Goal: Task Accomplishment & Management: Use online tool/utility

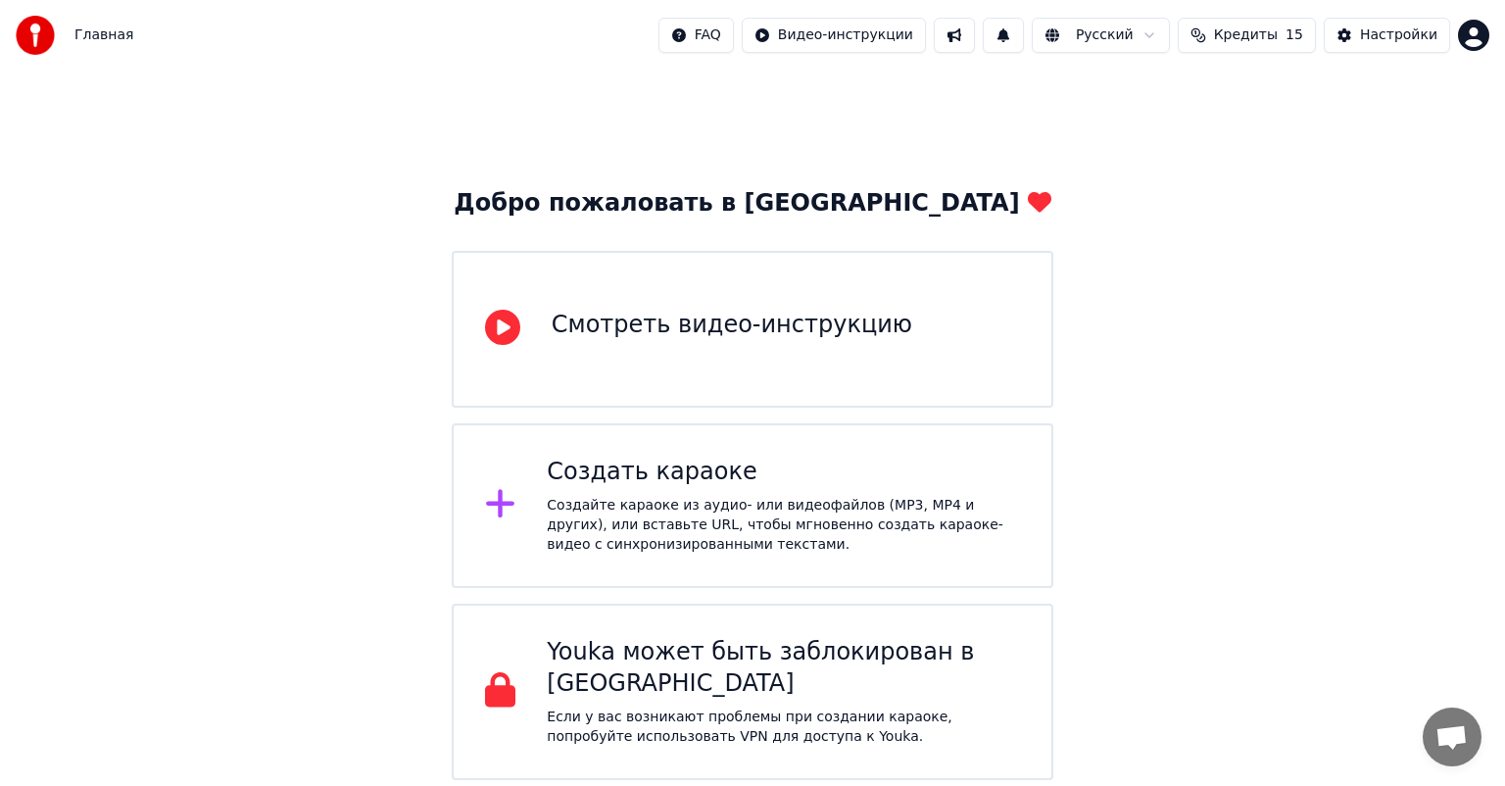
click at [729, 506] on div "Создайте караоке из аудио- или видеофайлов (MP3, MP4 и других), или вставьте UR…" at bounding box center [783, 525] width 473 height 59
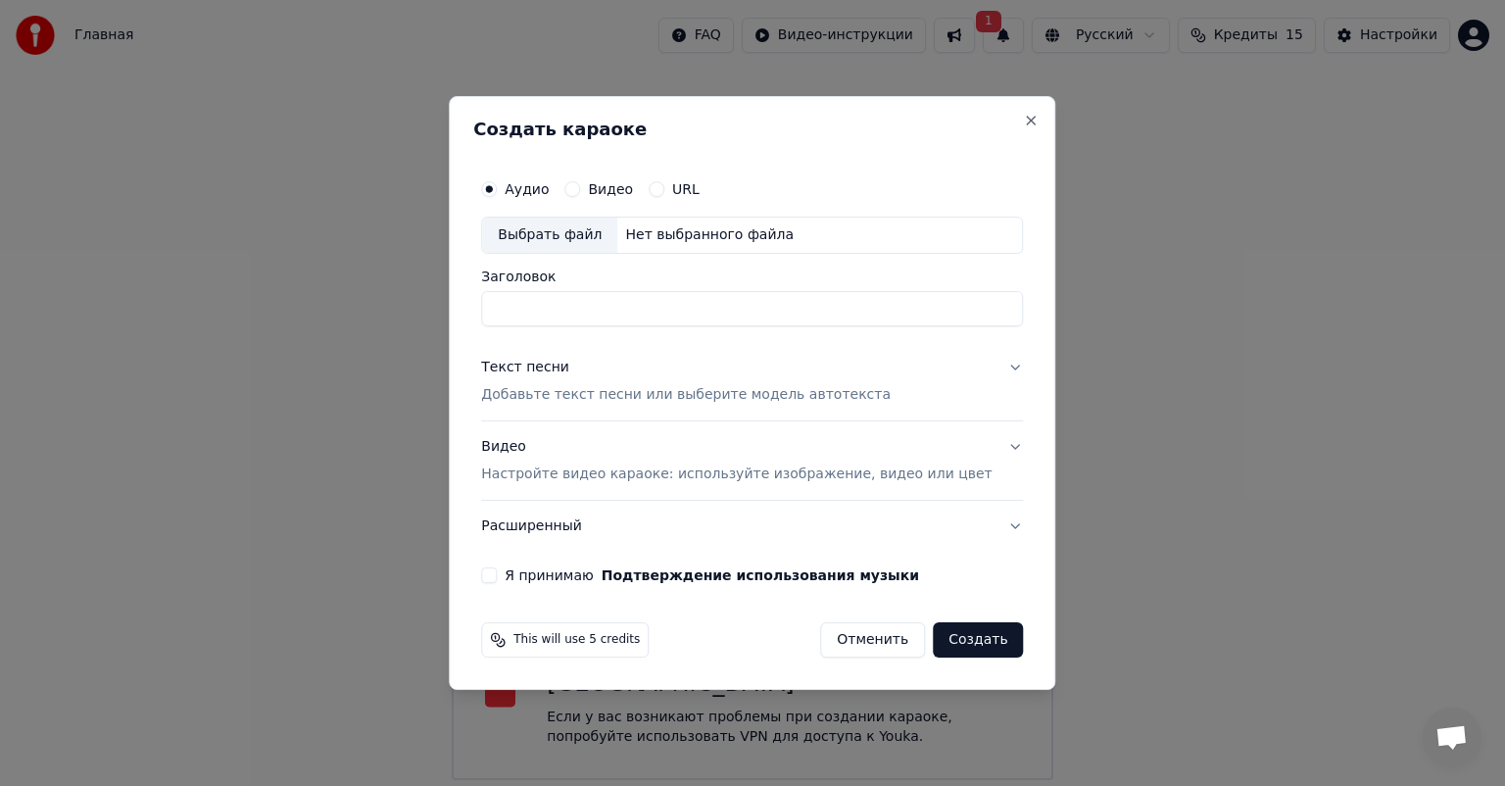
click at [622, 196] on label "Видео" at bounding box center [610, 189] width 45 height 14
click at [580, 196] on button "Видео" at bounding box center [572, 189] width 16 height 16
click at [578, 302] on input "Заголовок" at bounding box center [752, 308] width 542 height 35
click at [690, 239] on div "Нет выбранного файла" at bounding box center [709, 235] width 184 height 20
type input "**********"
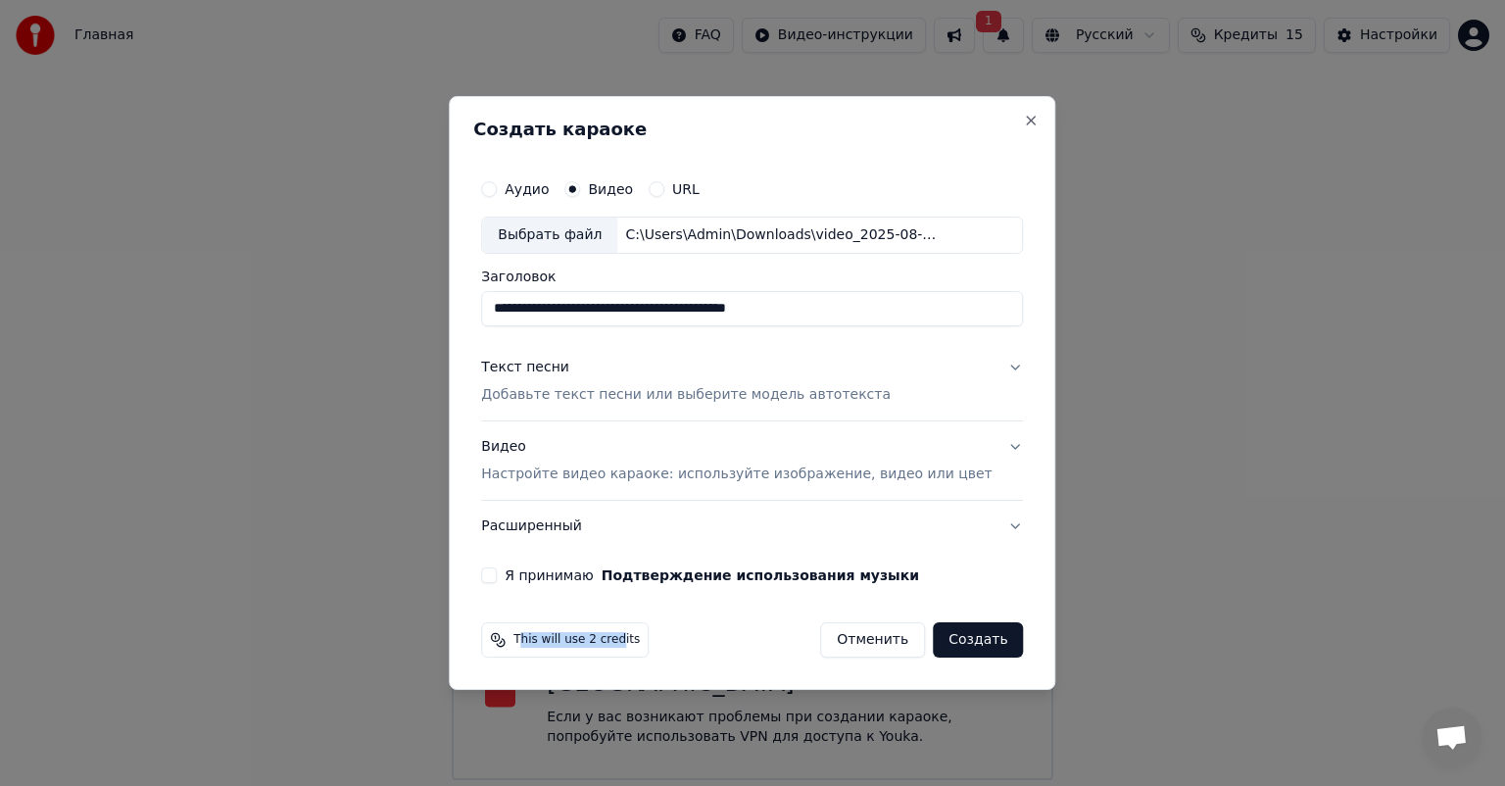
drag, startPoint x: 549, startPoint y: 640, endPoint x: 639, endPoint y: 640, distance: 90.1
click at [639, 640] on span "This will use 2 credits" at bounding box center [576, 640] width 126 height 16
click at [662, 397] on p "Добавьте текст песни или выберите модель автотекста" at bounding box center [685, 395] width 409 height 20
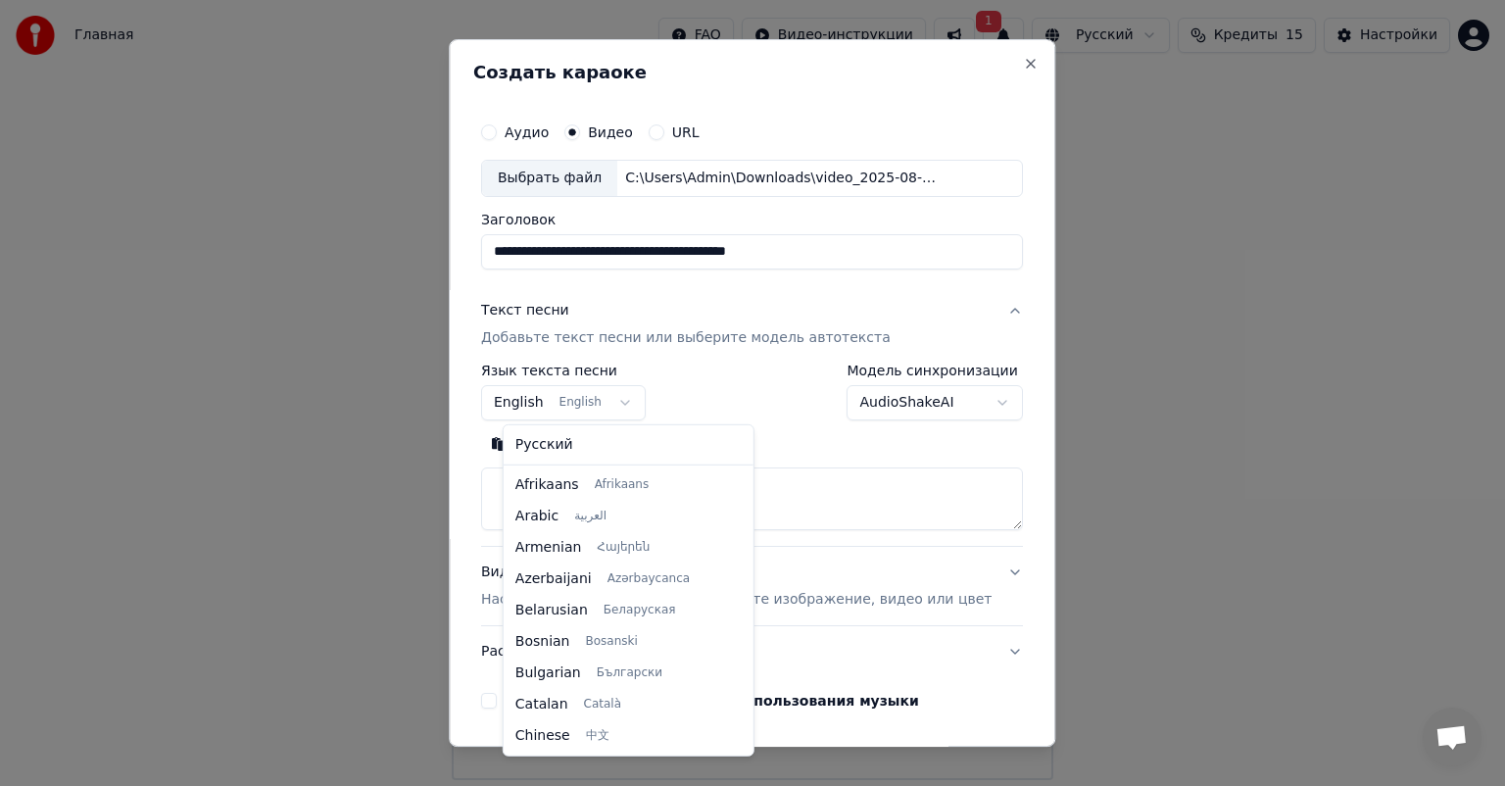
click at [587, 398] on body "**********" at bounding box center [752, 390] width 1505 height 780
select select "**"
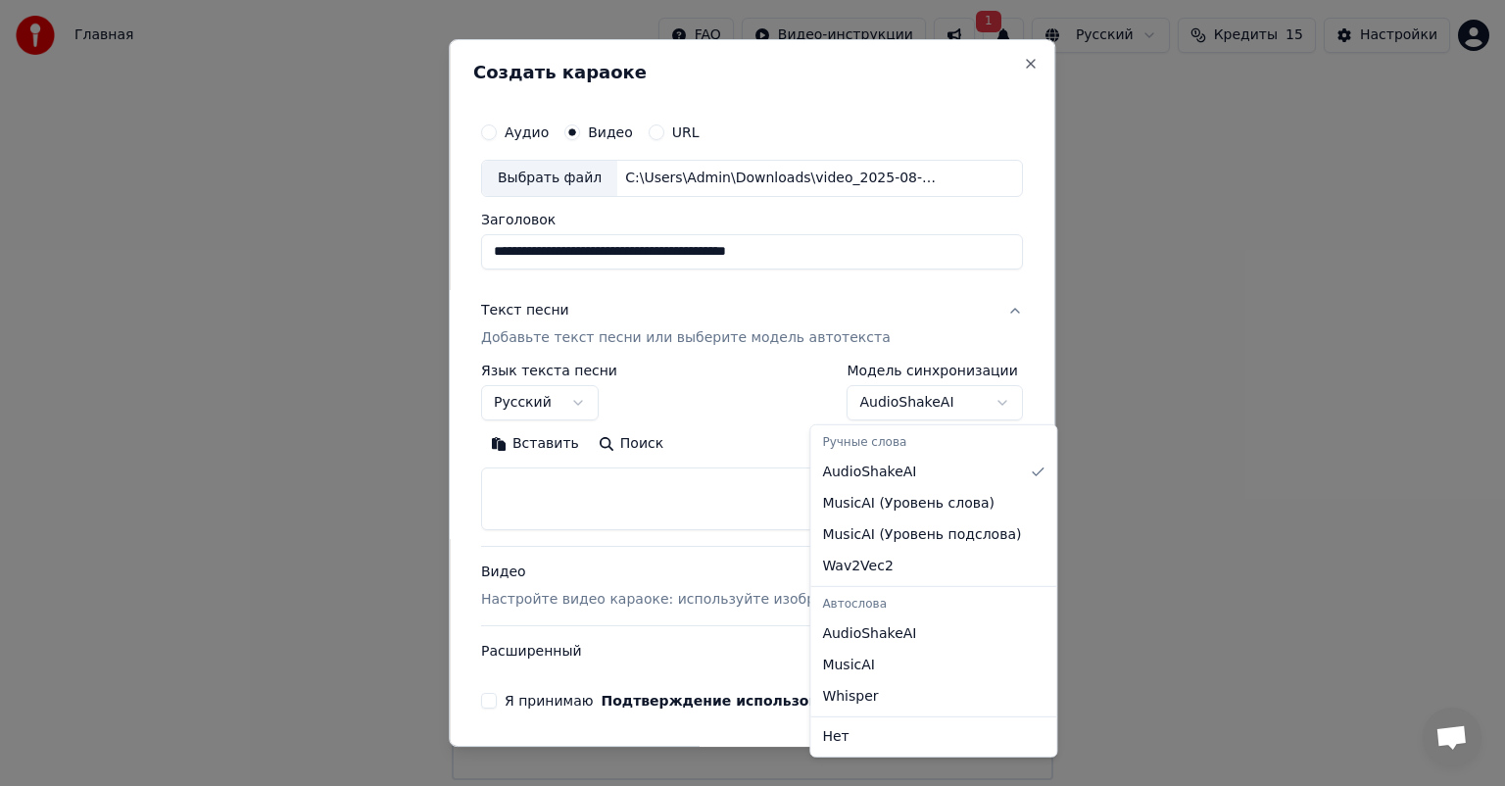
click at [901, 406] on body "**********" at bounding box center [752, 390] width 1505 height 780
click at [996, 369] on body "**********" at bounding box center [752, 390] width 1505 height 780
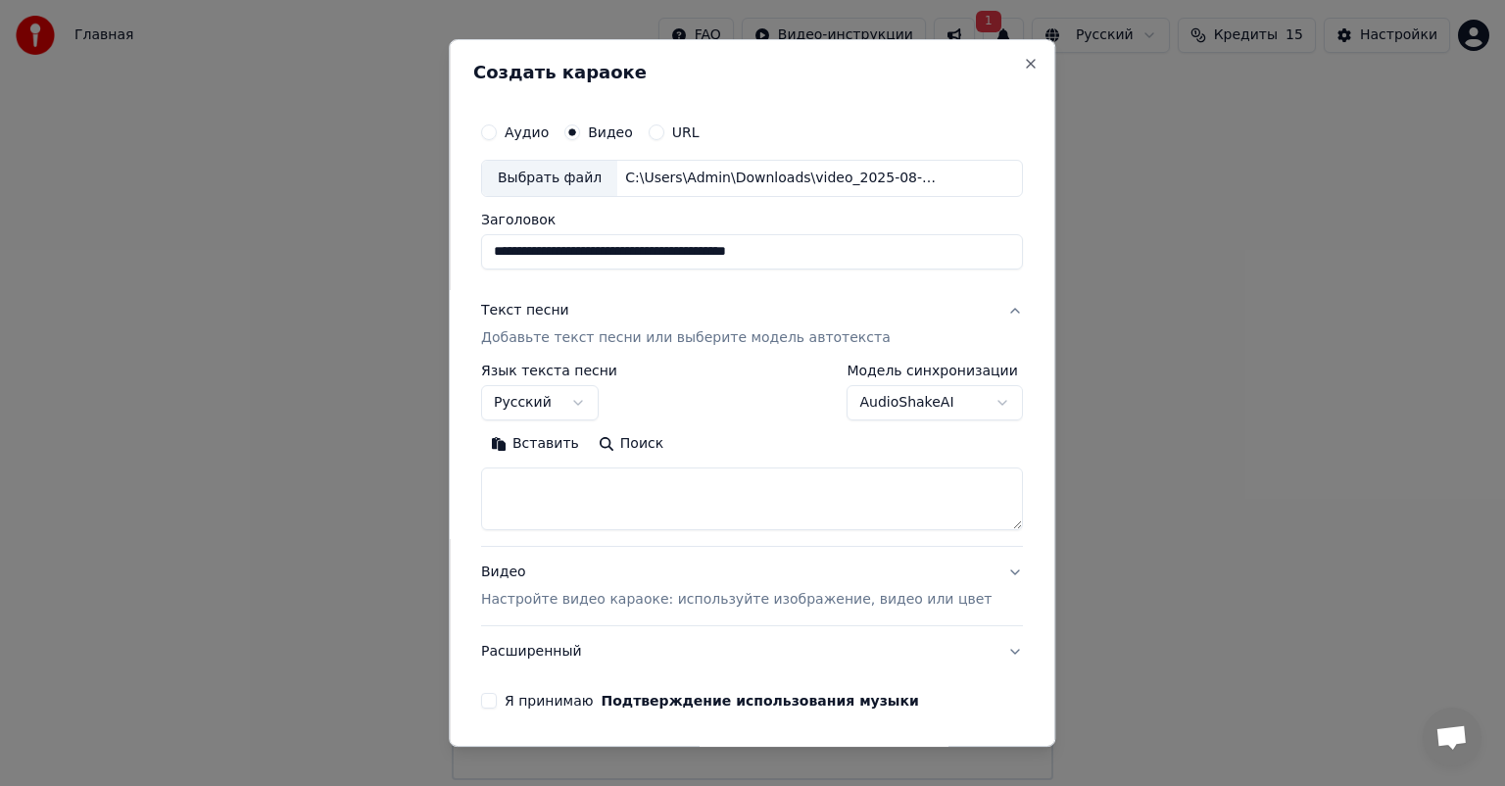
click at [587, 496] on textarea at bounding box center [752, 498] width 542 height 63
paste textarea "**********"
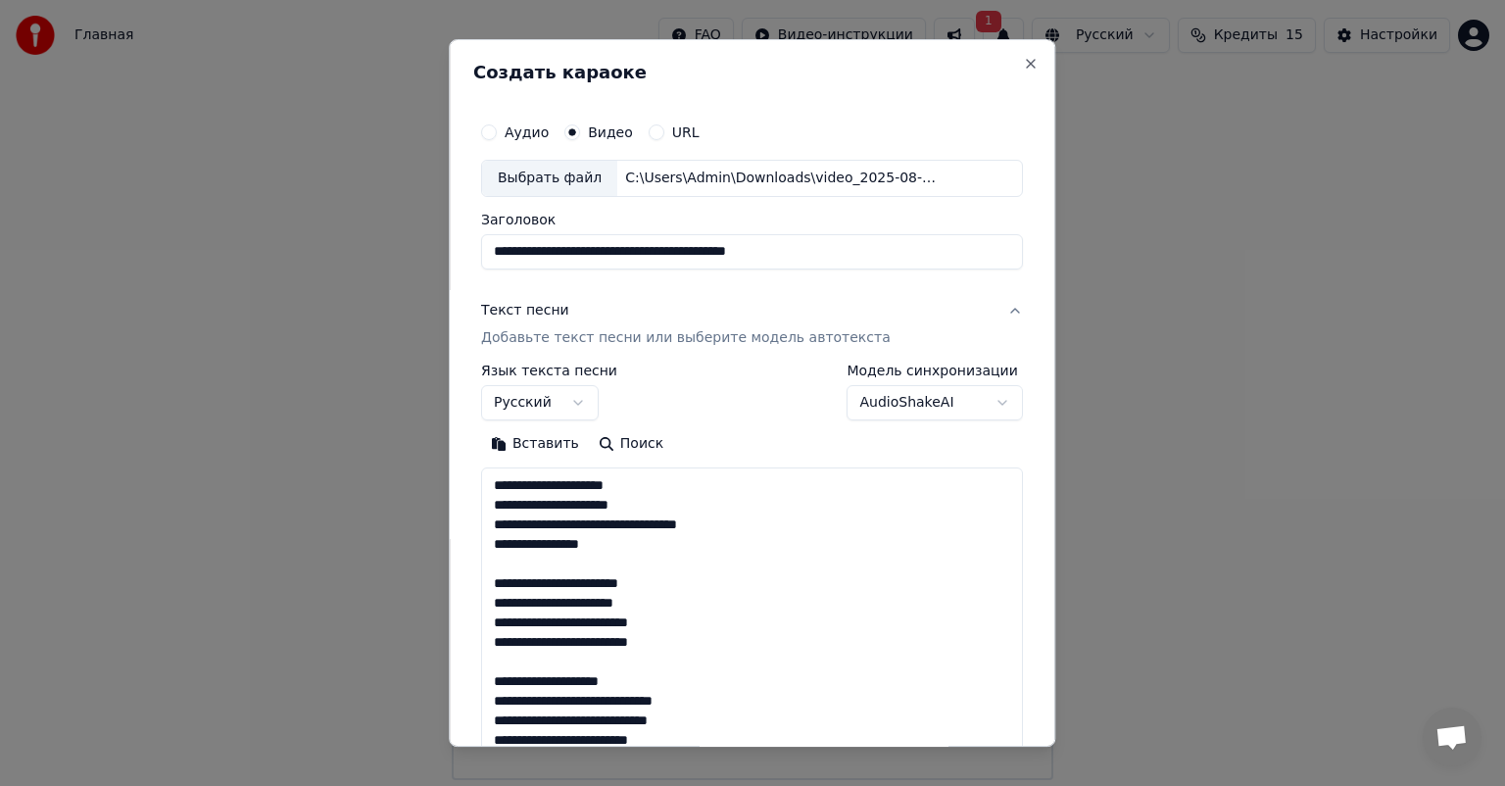
scroll to position [708, 0]
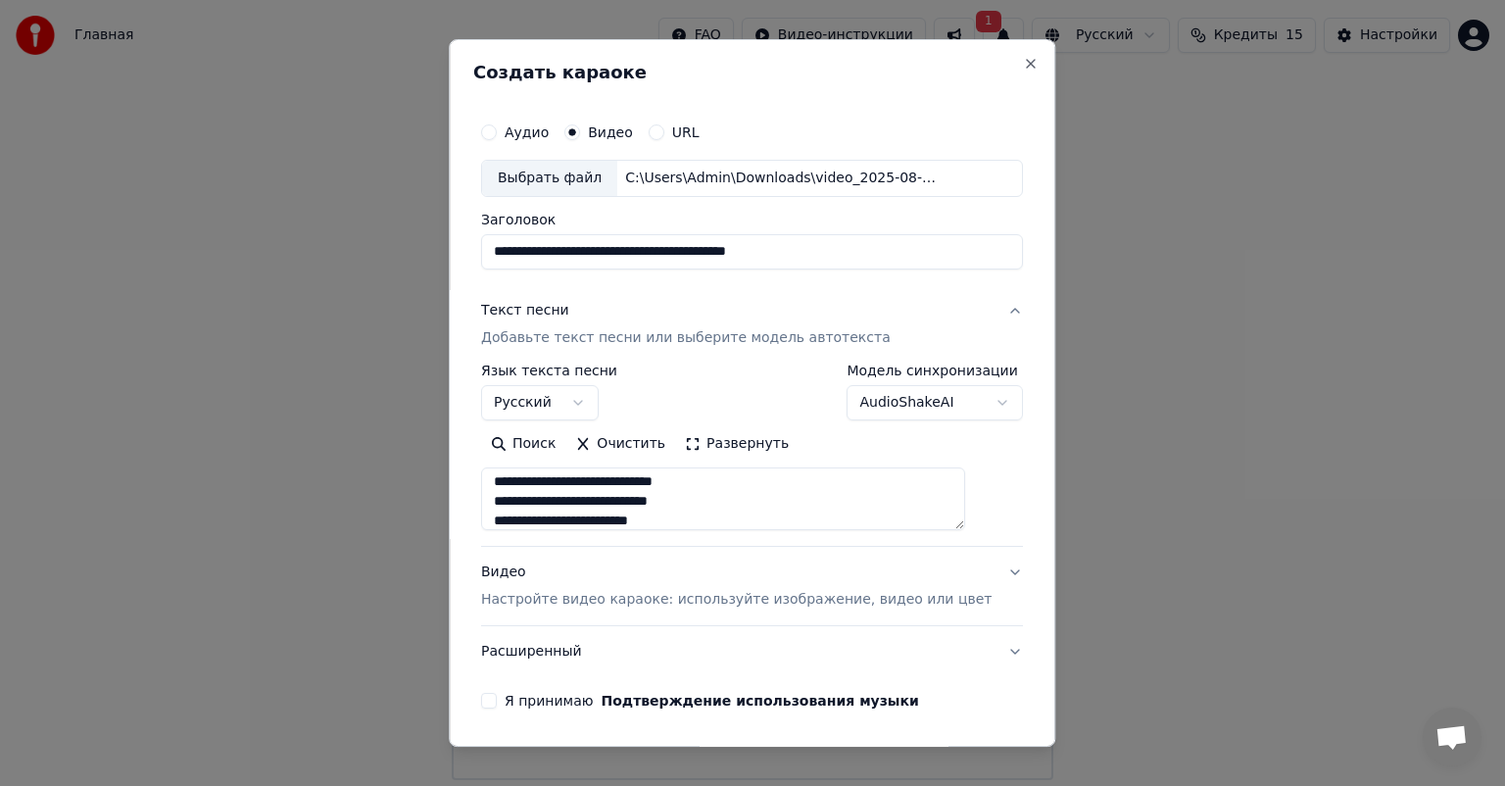
type textarea "**********"
click at [597, 603] on p "Настройте видео караоке: используйте изображение, видео или цвет" at bounding box center [736, 600] width 510 height 20
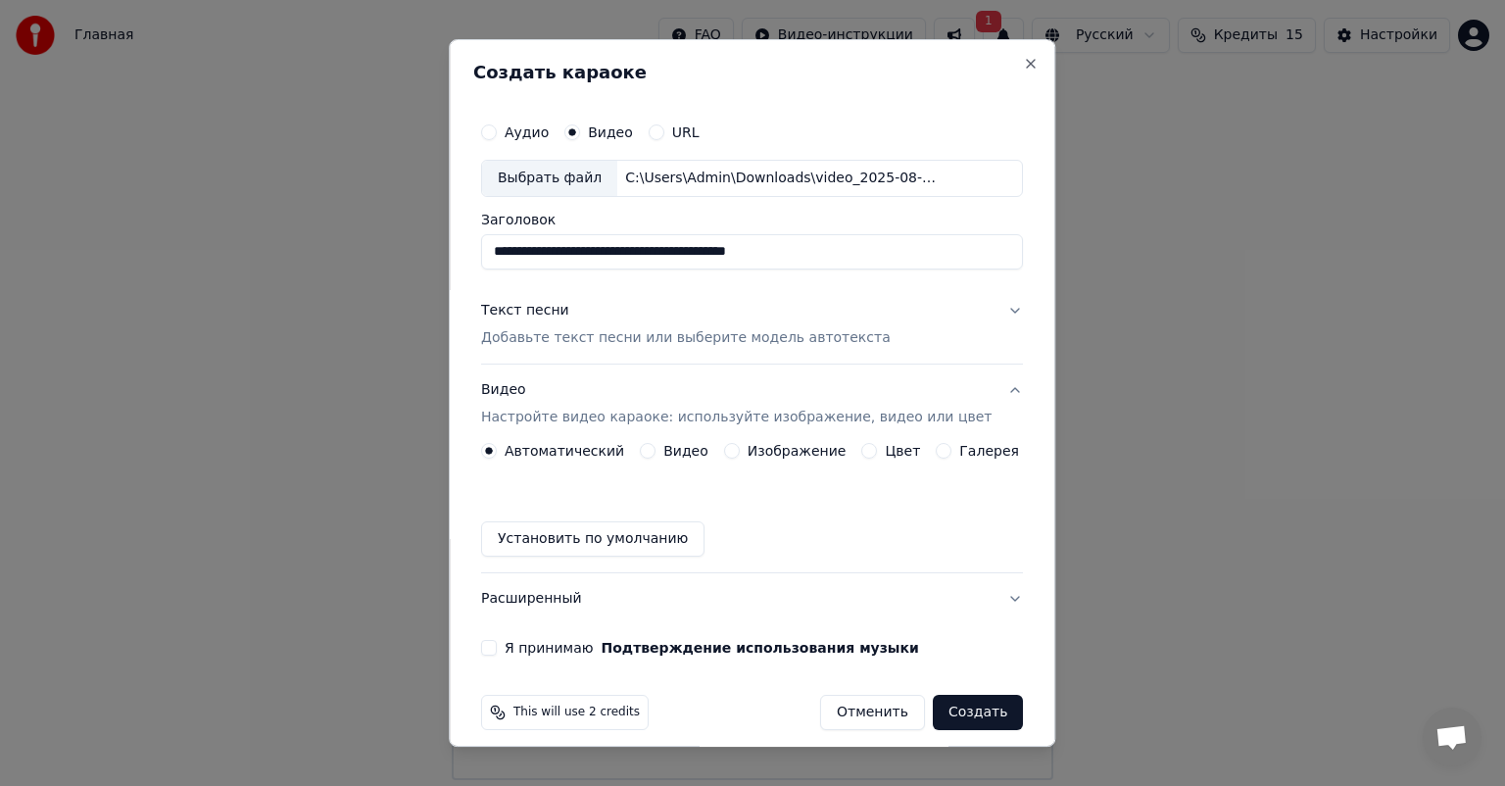
click at [692, 450] on label "Видео" at bounding box center [685, 451] width 45 height 14
click at [655, 450] on button "Видео" at bounding box center [648, 451] width 16 height 16
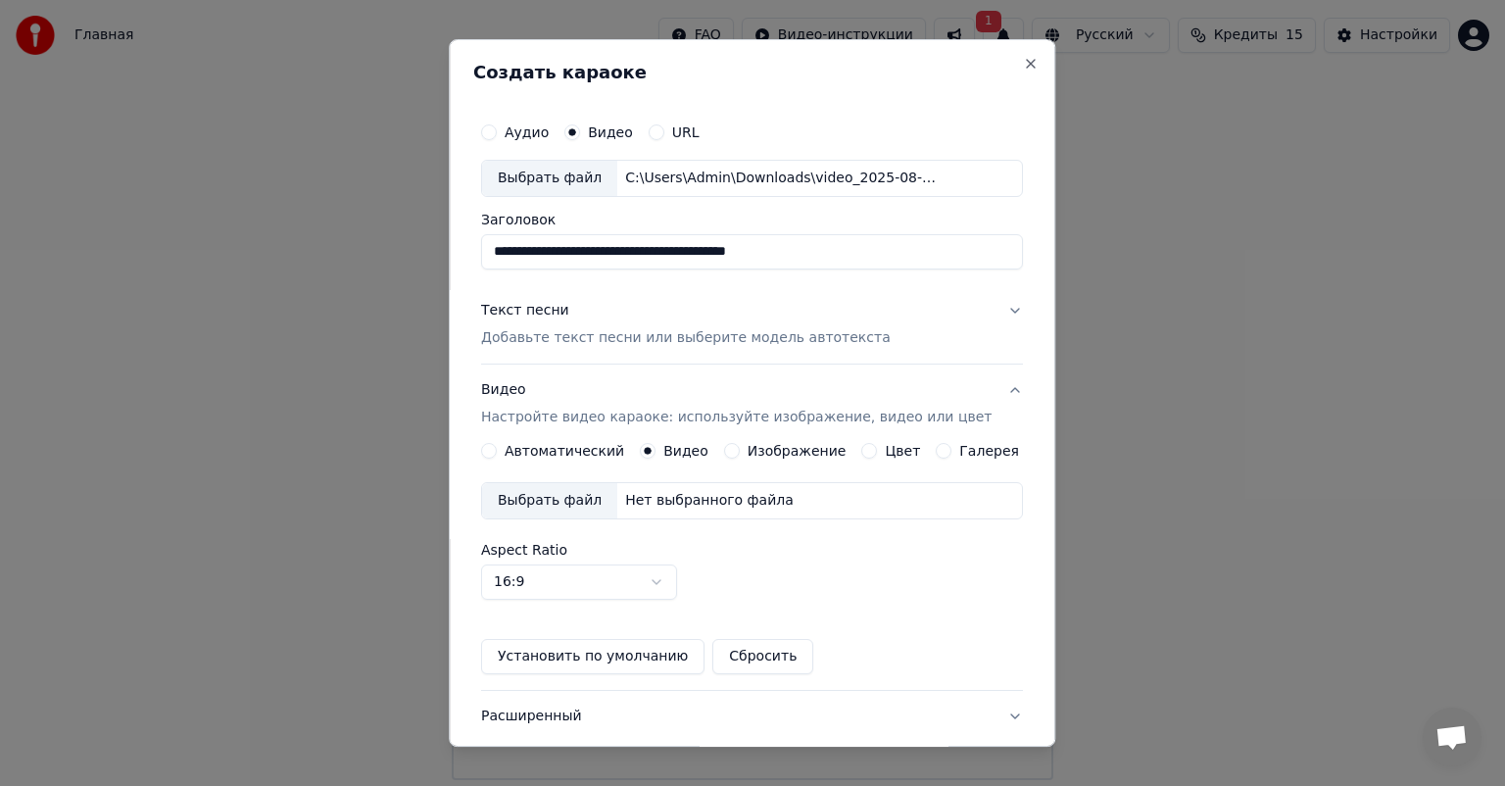
click at [547, 451] on label "Автоматический" at bounding box center [564, 451] width 120 height 14
click at [497, 451] on button "Автоматический" at bounding box center [489, 451] width 16 height 16
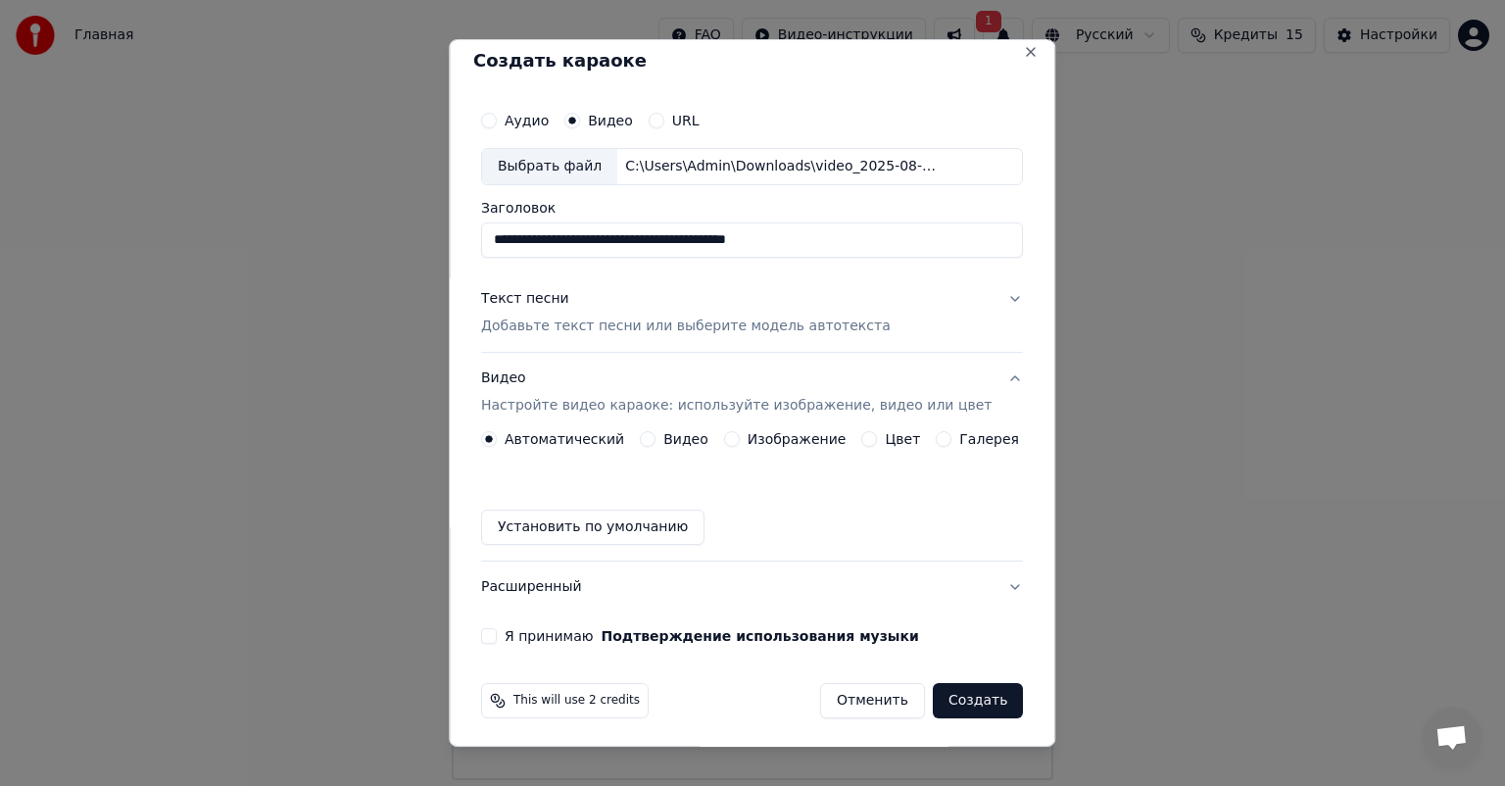
scroll to position [15, 0]
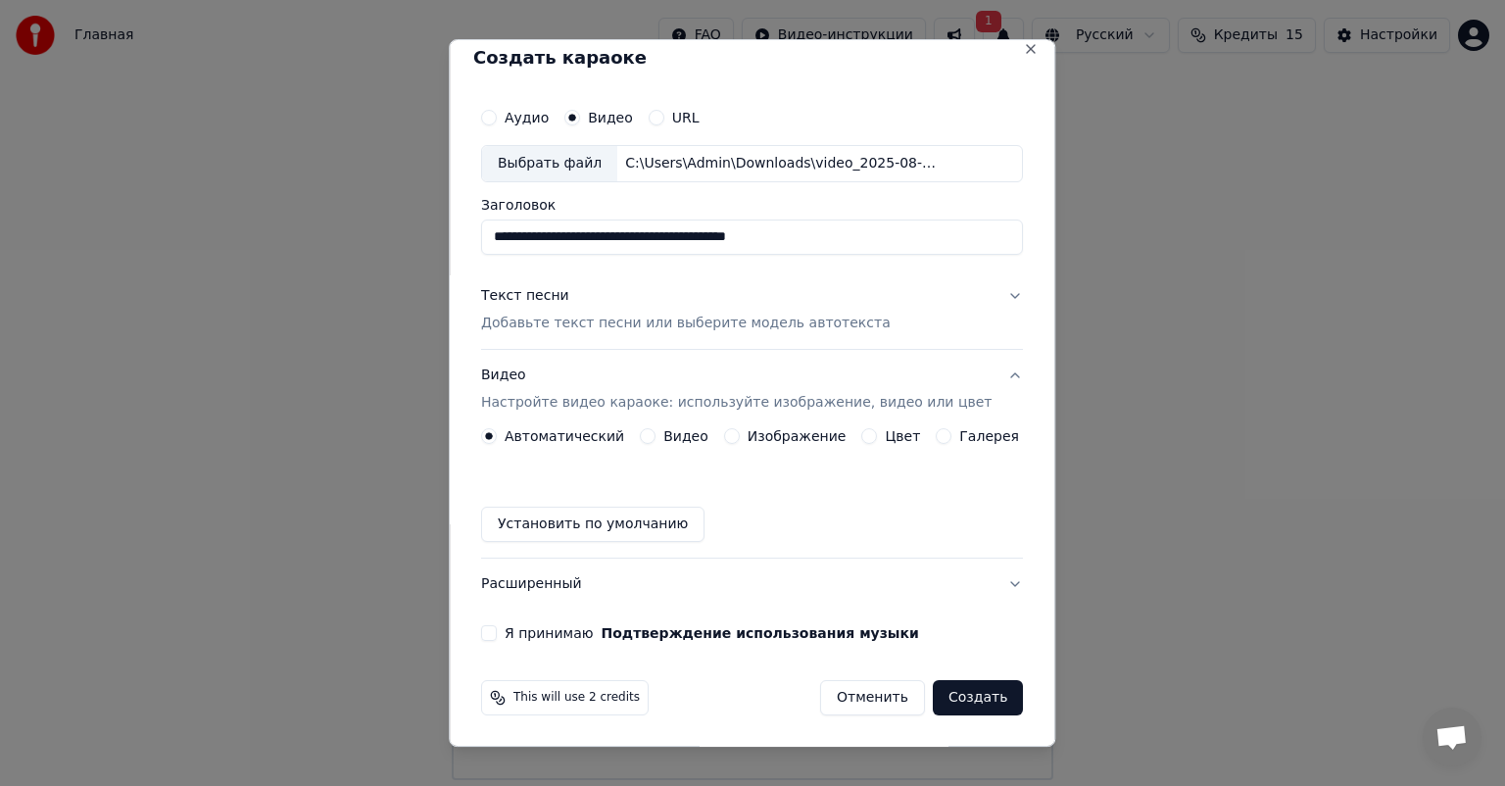
click at [993, 588] on h3 "Расширенный" at bounding box center [752, 583] width 542 height 51
click at [977, 576] on button "Расширенный" at bounding box center [752, 583] width 542 height 51
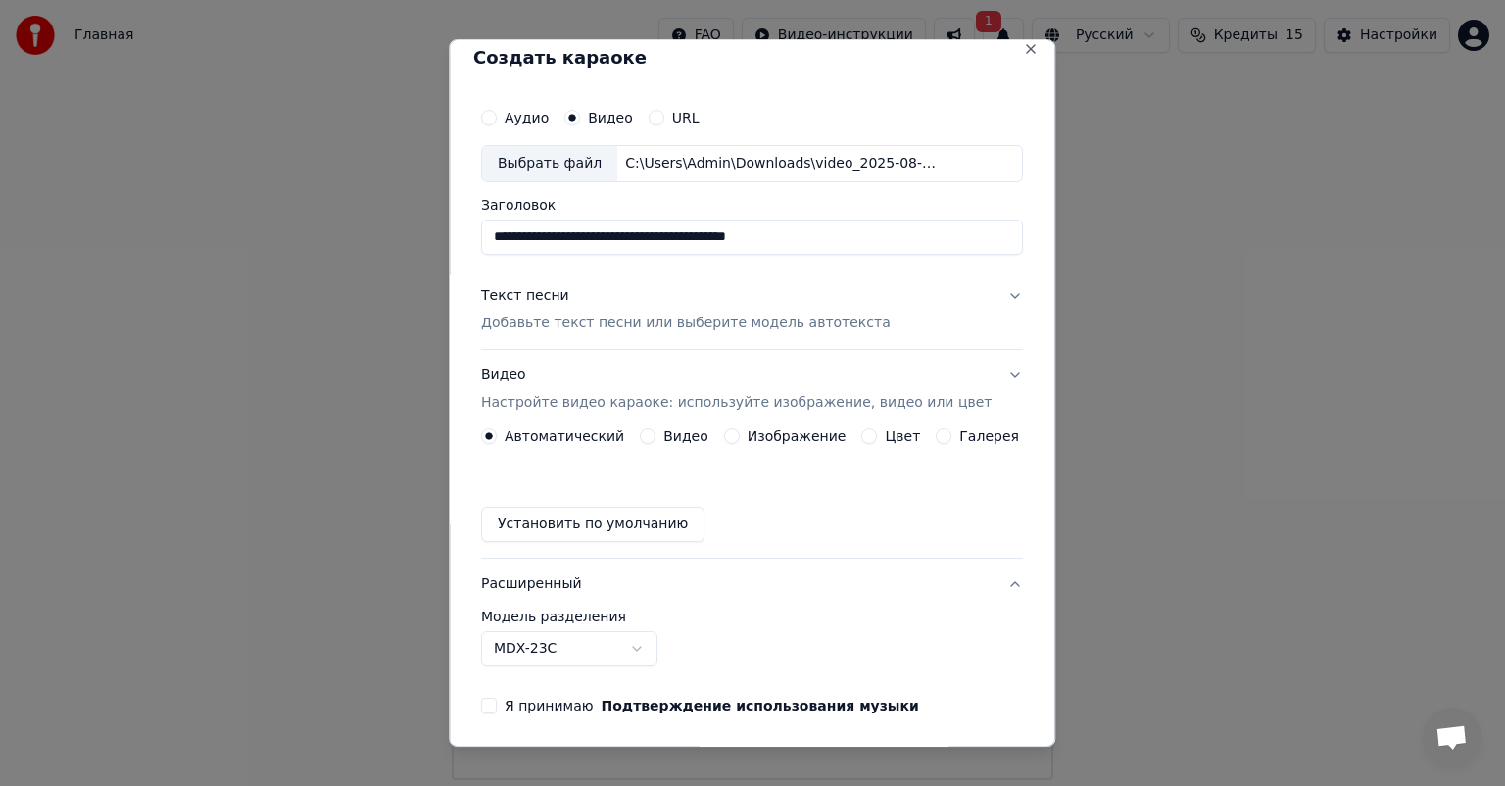
scroll to position [0, 0]
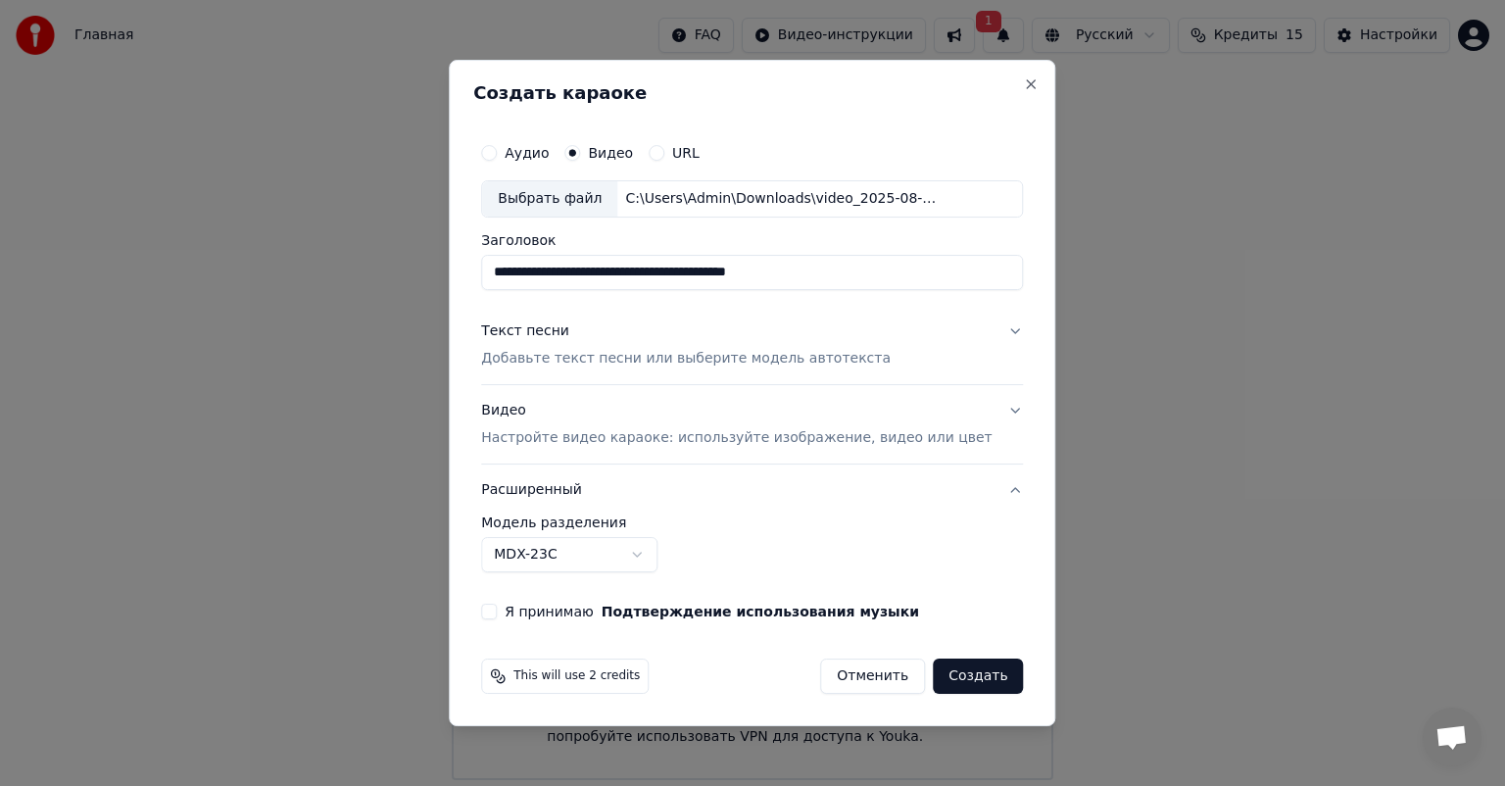
click at [564, 491] on button "Расширенный" at bounding box center [752, 489] width 542 height 51
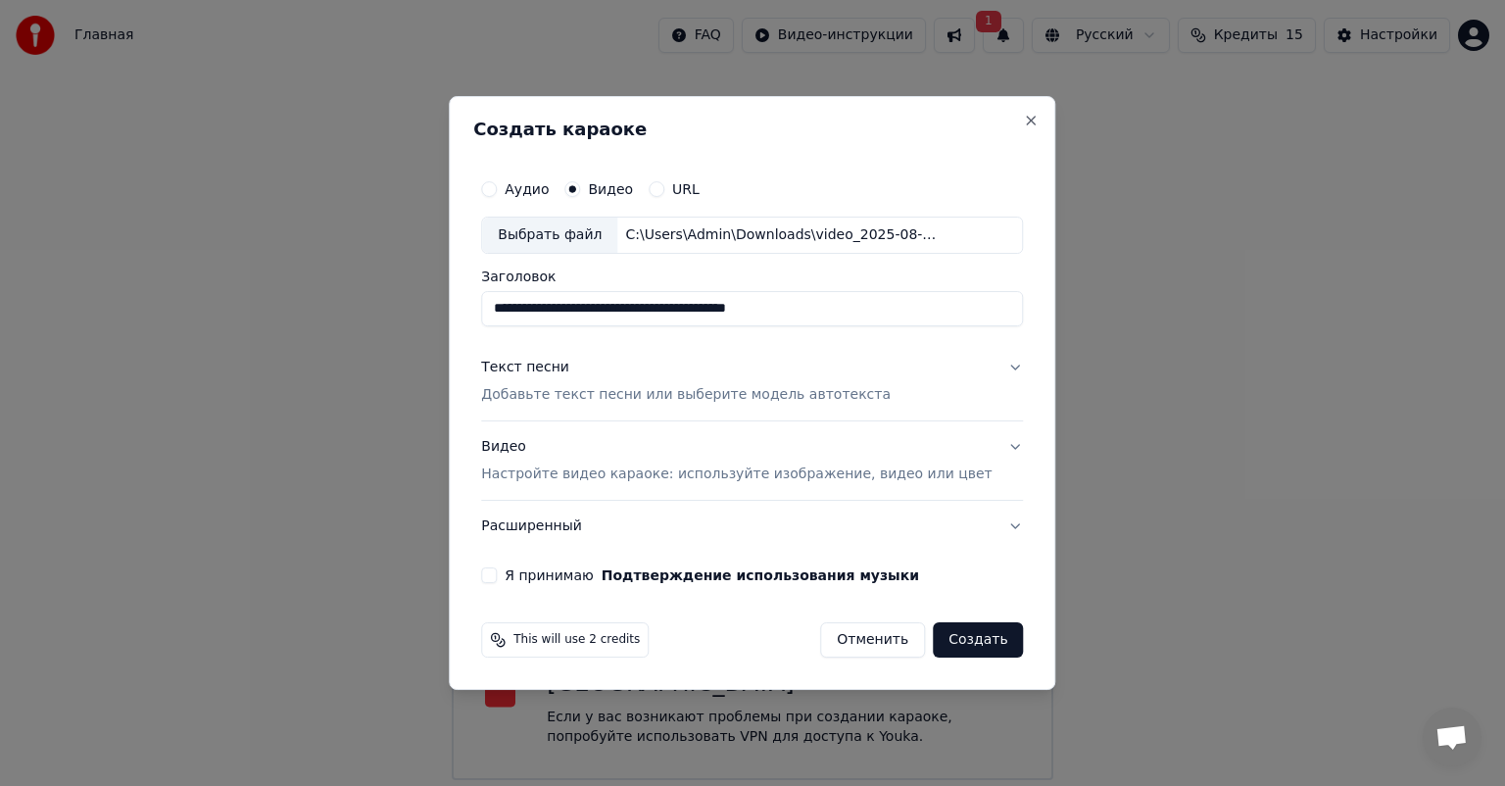
click at [497, 577] on button "Я принимаю Подтверждение использования музыки" at bounding box center [489, 575] width 16 height 16
click at [870, 637] on button "Отменить" at bounding box center [872, 639] width 105 height 35
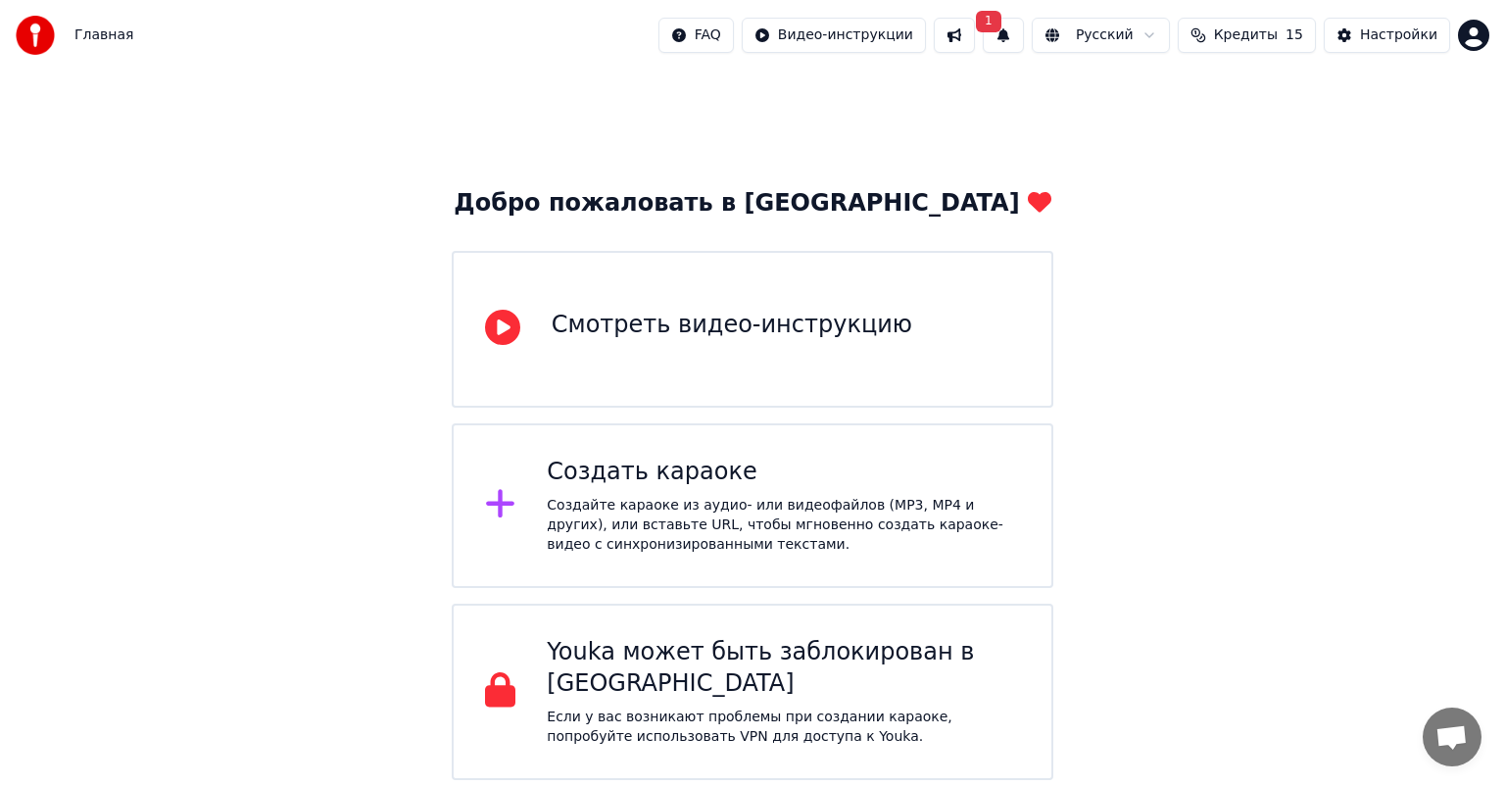
click at [1273, 274] on div "Добро пожаловать в Youka Смотреть видео-инструкцию Создать караоке Создайте кар…" at bounding box center [752, 425] width 1505 height 709
click at [975, 40] on button at bounding box center [953, 35] width 41 height 35
click at [1268, 35] on span "Кредиты" at bounding box center [1246, 35] width 64 height 20
click at [1165, 96] on th "Пополнить" at bounding box center [1136, 92] width 94 height 39
click at [1140, 90] on th "Пополнить" at bounding box center [1136, 92] width 94 height 39
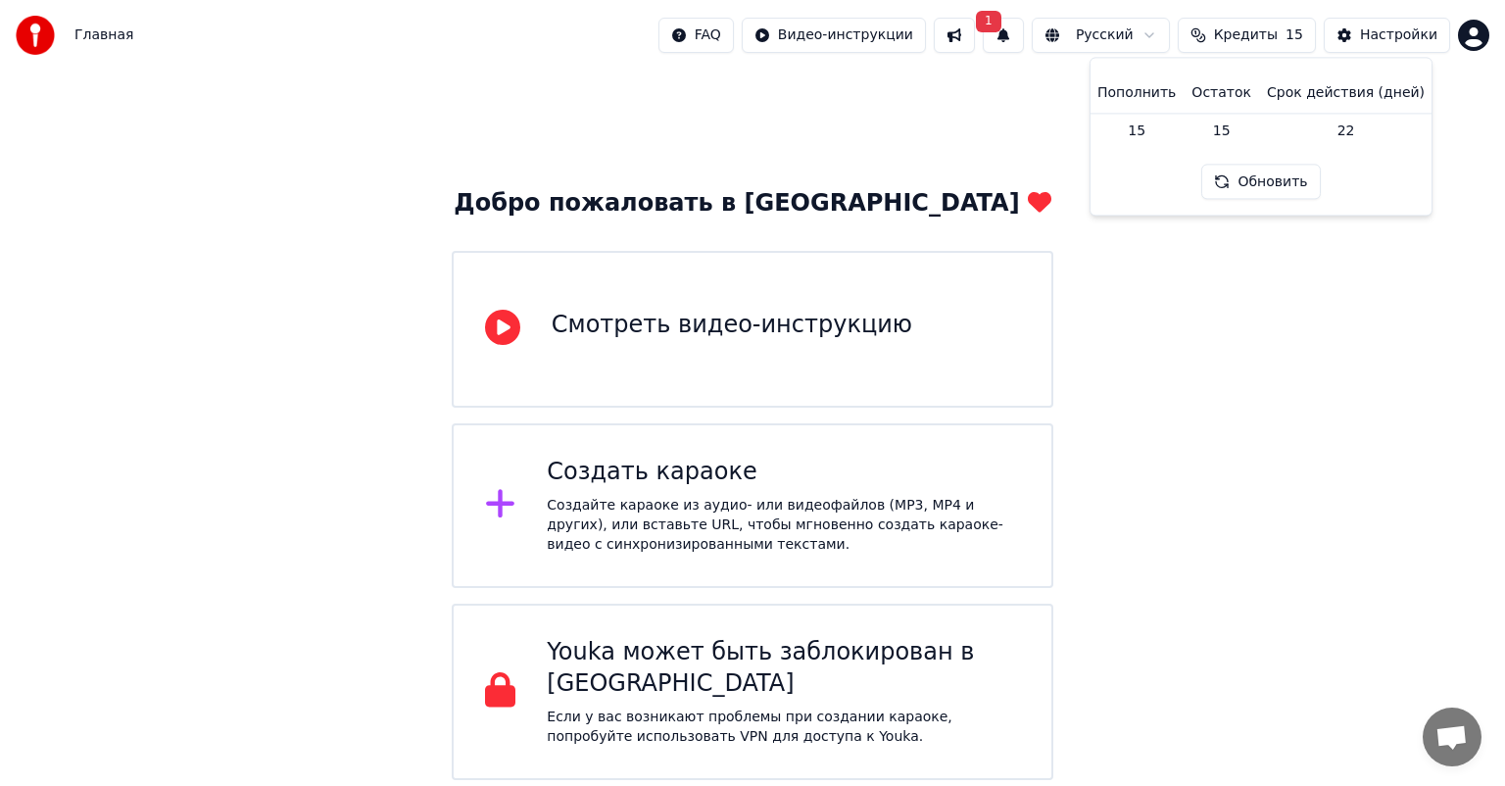
click at [1160, 92] on th "Пополнить" at bounding box center [1136, 92] width 94 height 39
click at [1473, 43] on html "Главная FAQ Видео-инструкции 1 Русский Кредиты 15 Настройки Добро пожаловать в …" at bounding box center [752, 390] width 1505 height 780
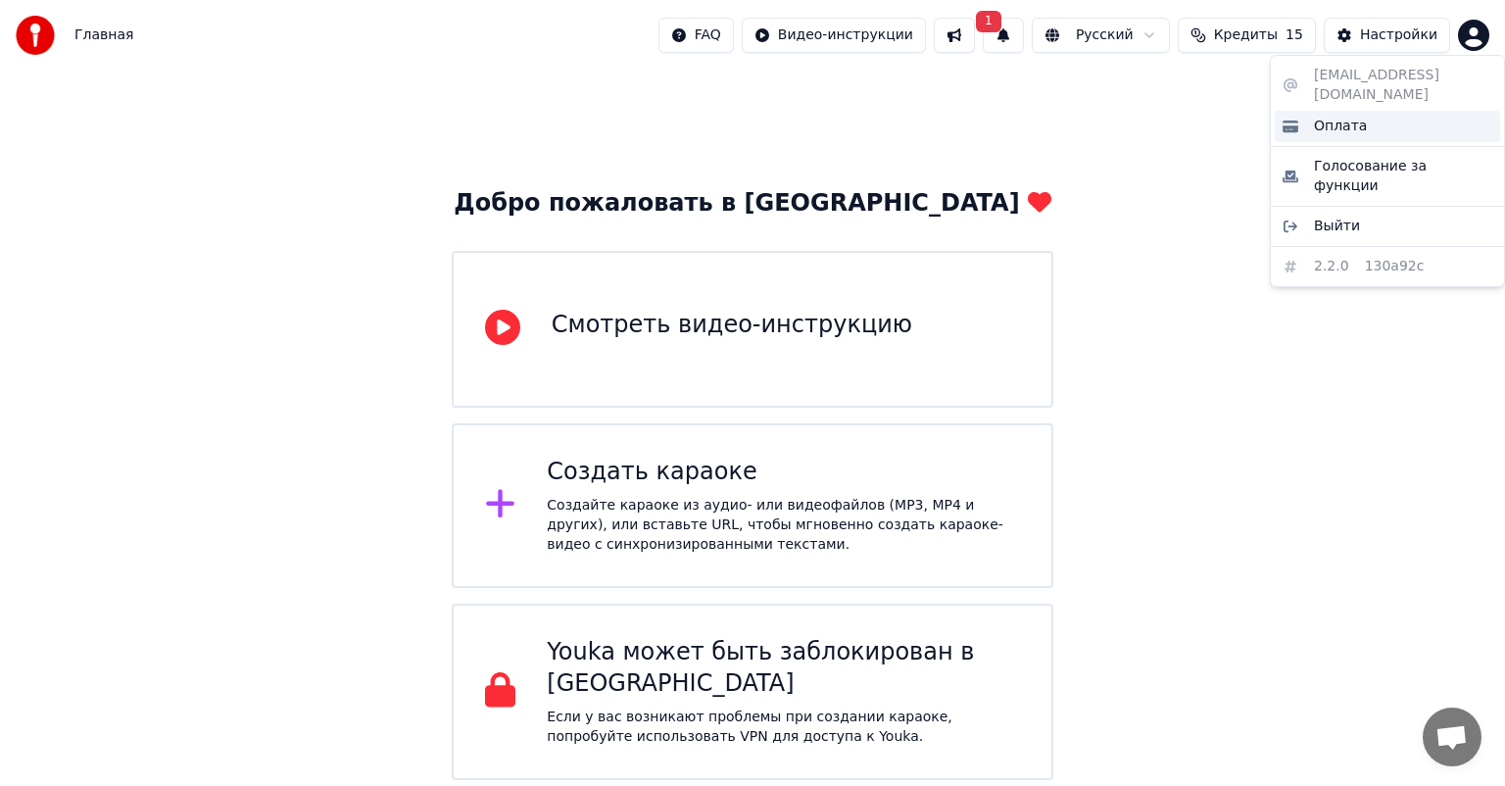
click at [1340, 117] on span "Оплата" at bounding box center [1340, 127] width 53 height 20
